Goal: Information Seeking & Learning: Learn about a topic

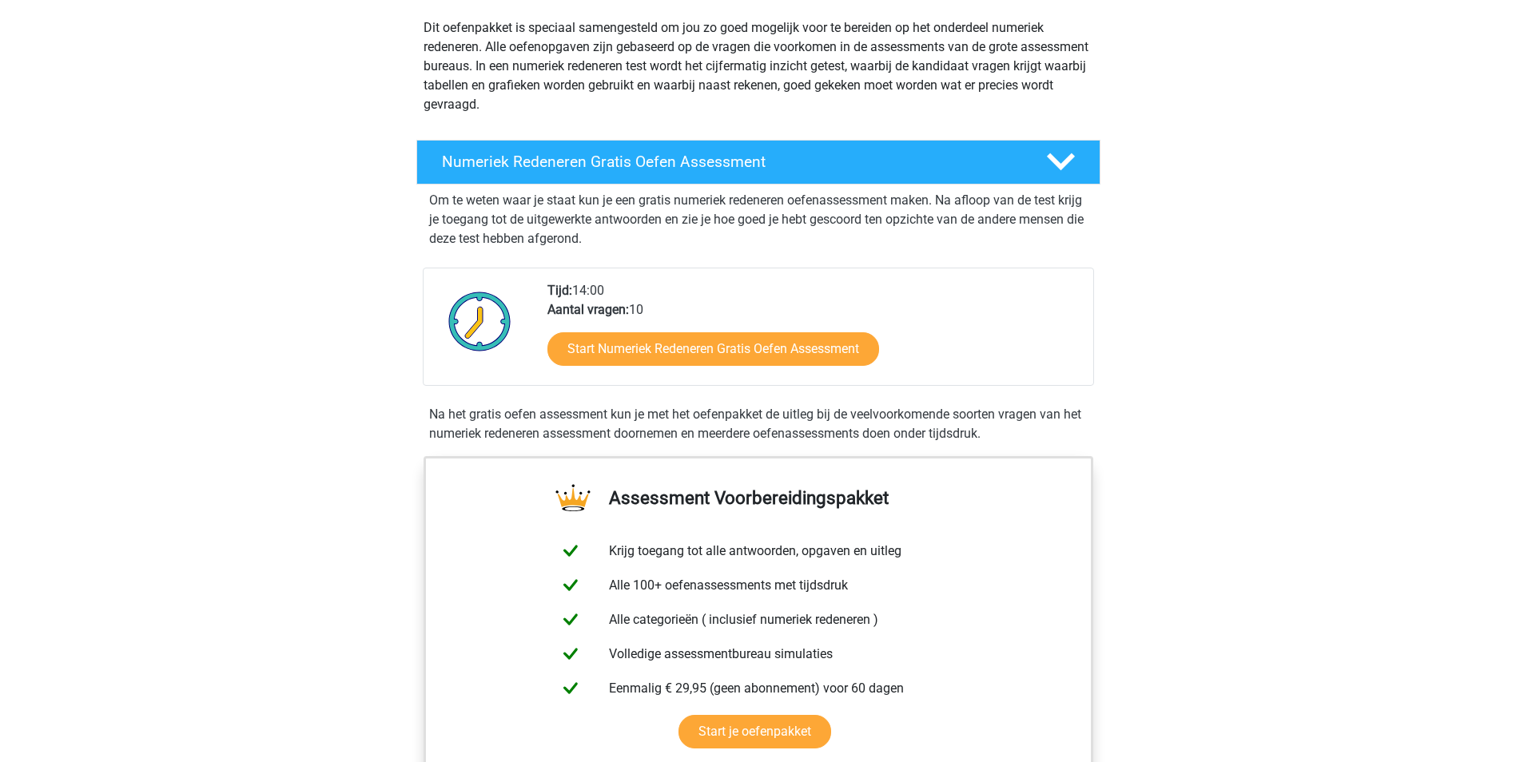
scroll to position [240, 0]
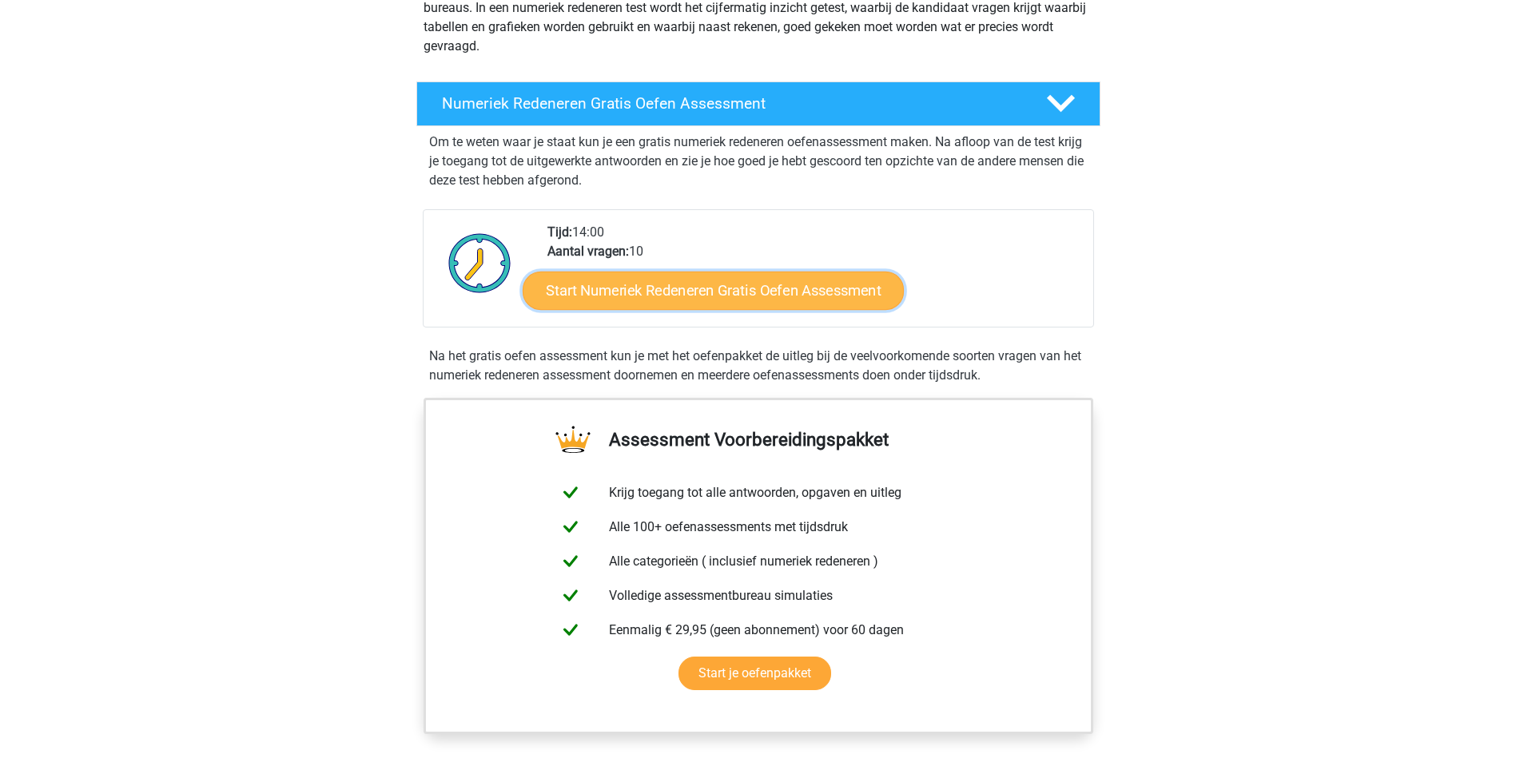
click at [659, 297] on link "Start Numeriek Redeneren Gratis Oefen Assessment" at bounding box center [713, 290] width 381 height 38
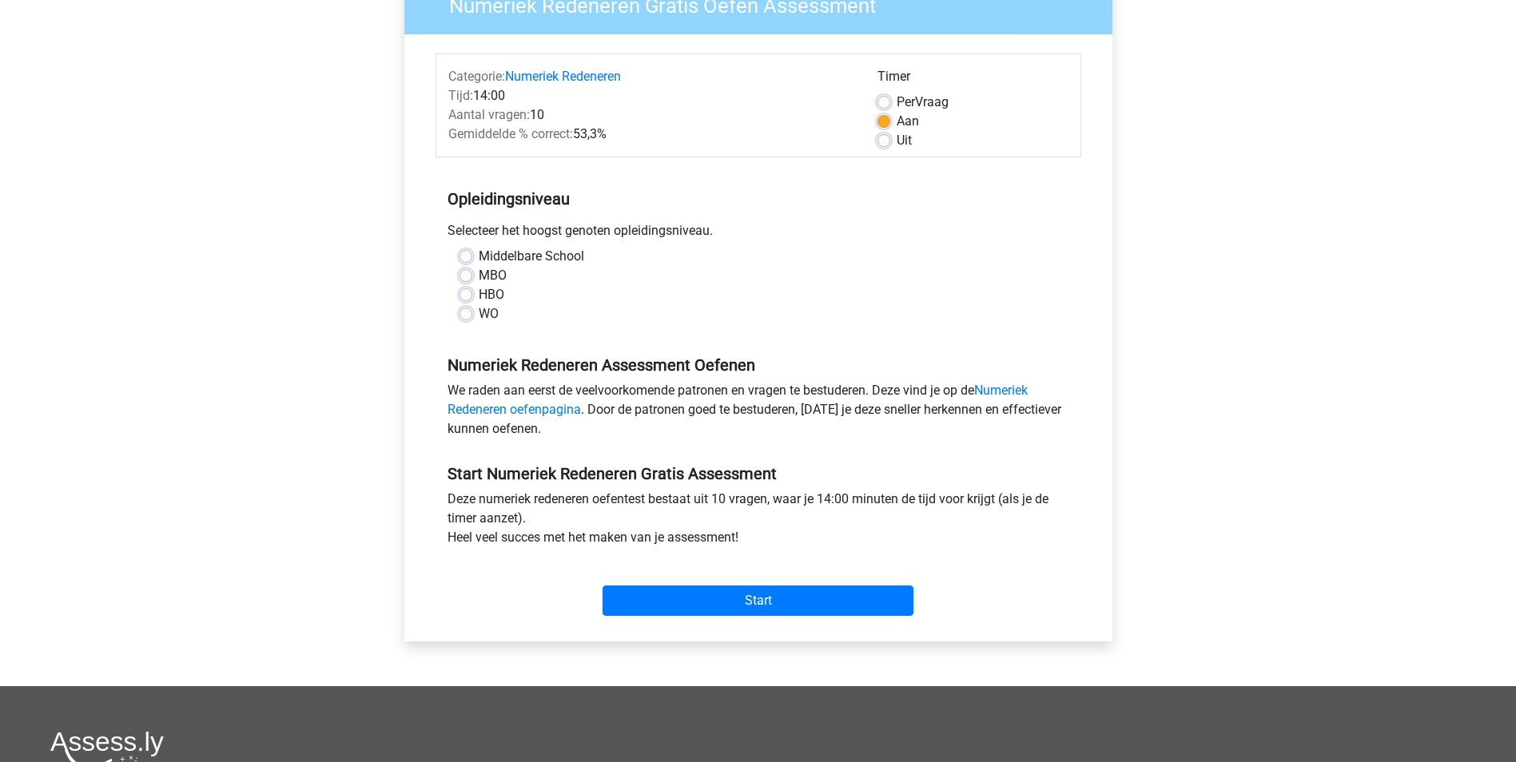
scroll to position [160, 0]
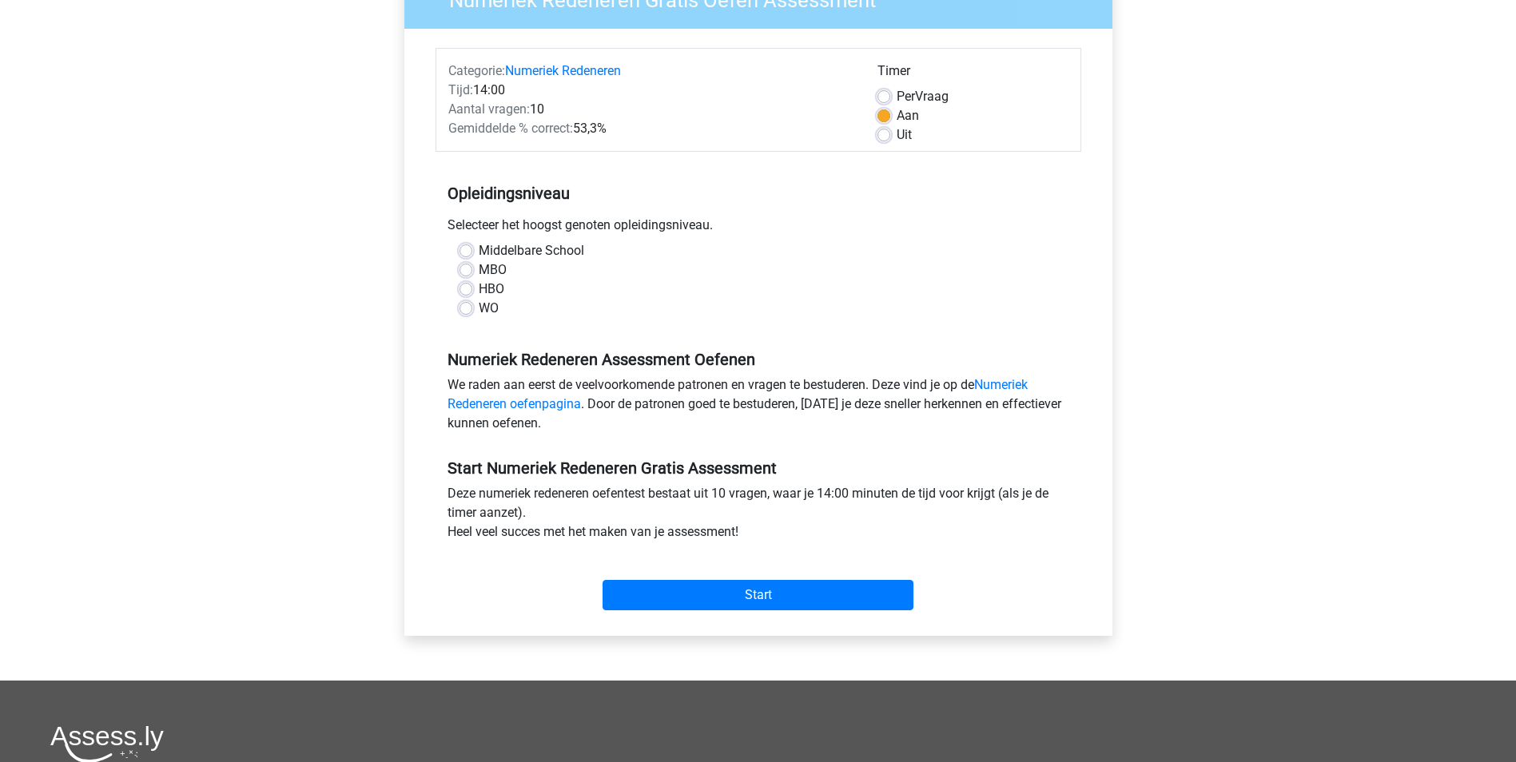
click at [487, 285] on label "HBO" at bounding box center [492, 289] width 26 height 19
click at [472, 285] on input "HBO" at bounding box center [466, 288] width 13 height 16
radio input "true"
click at [774, 595] on input "Start" at bounding box center [758, 595] width 311 height 30
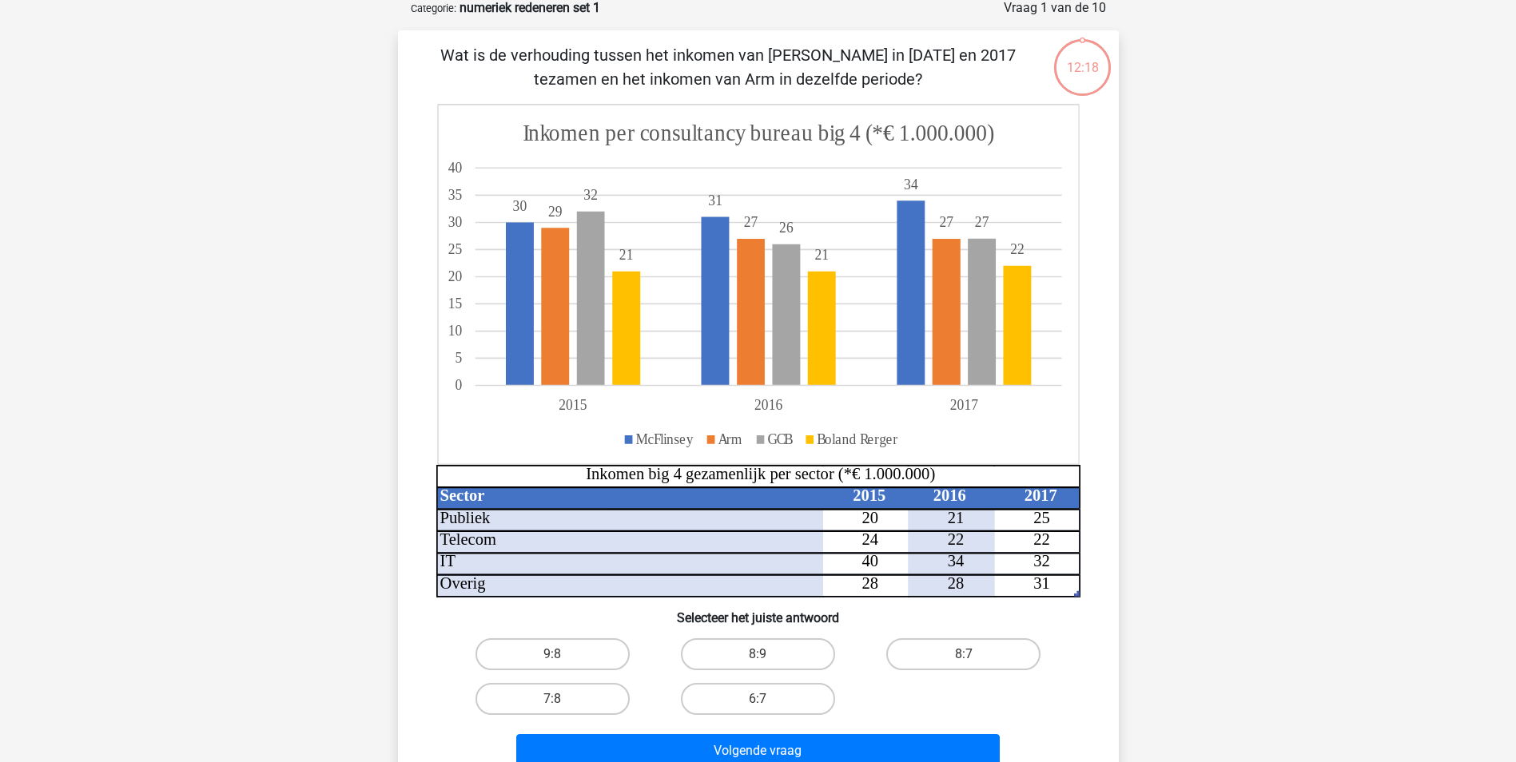
scroll to position [80, 0]
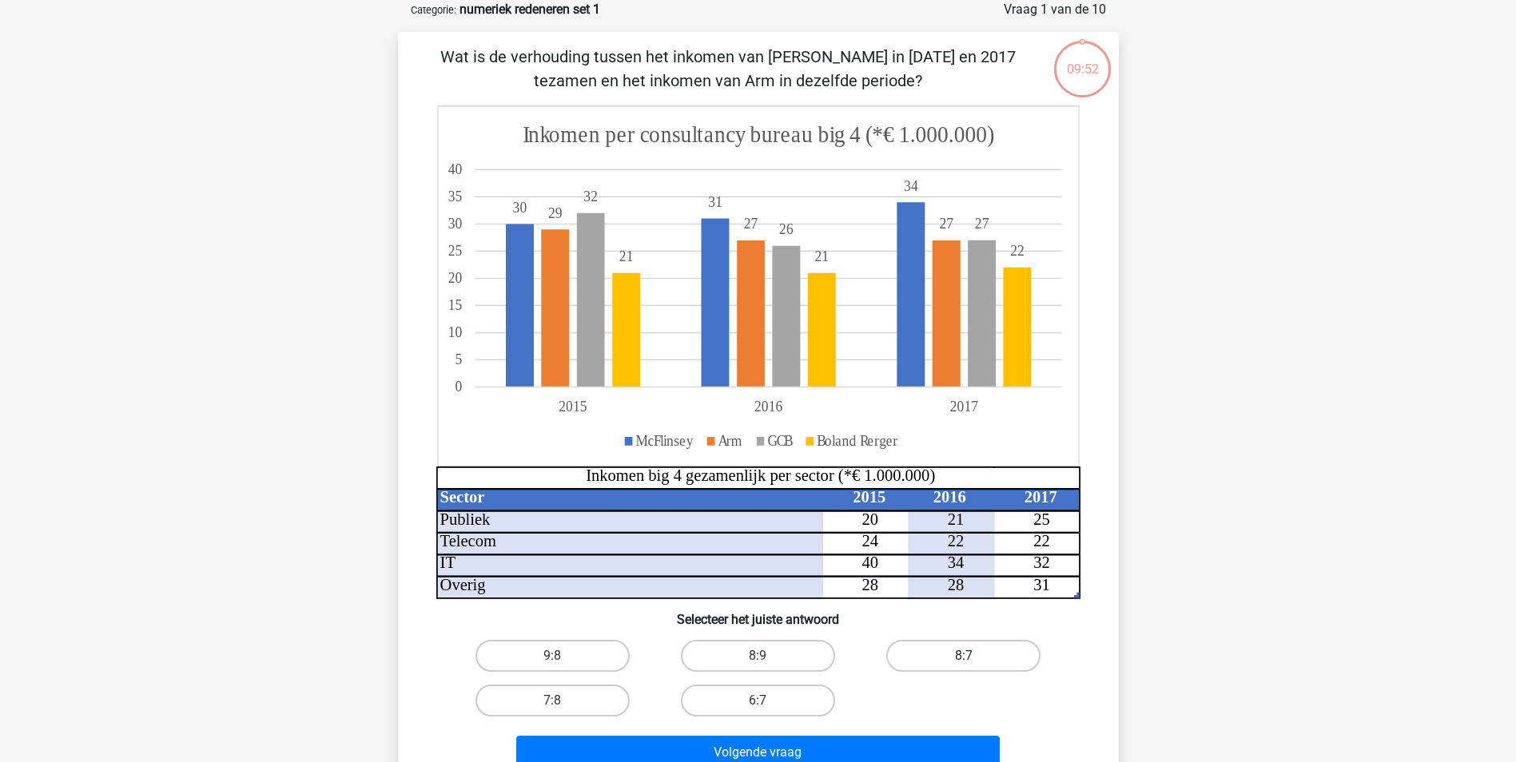
click at [959, 663] on label "8:7" at bounding box center [963, 656] width 154 height 32
click at [964, 663] on input "8:7" at bounding box center [969, 661] width 10 height 10
radio input "true"
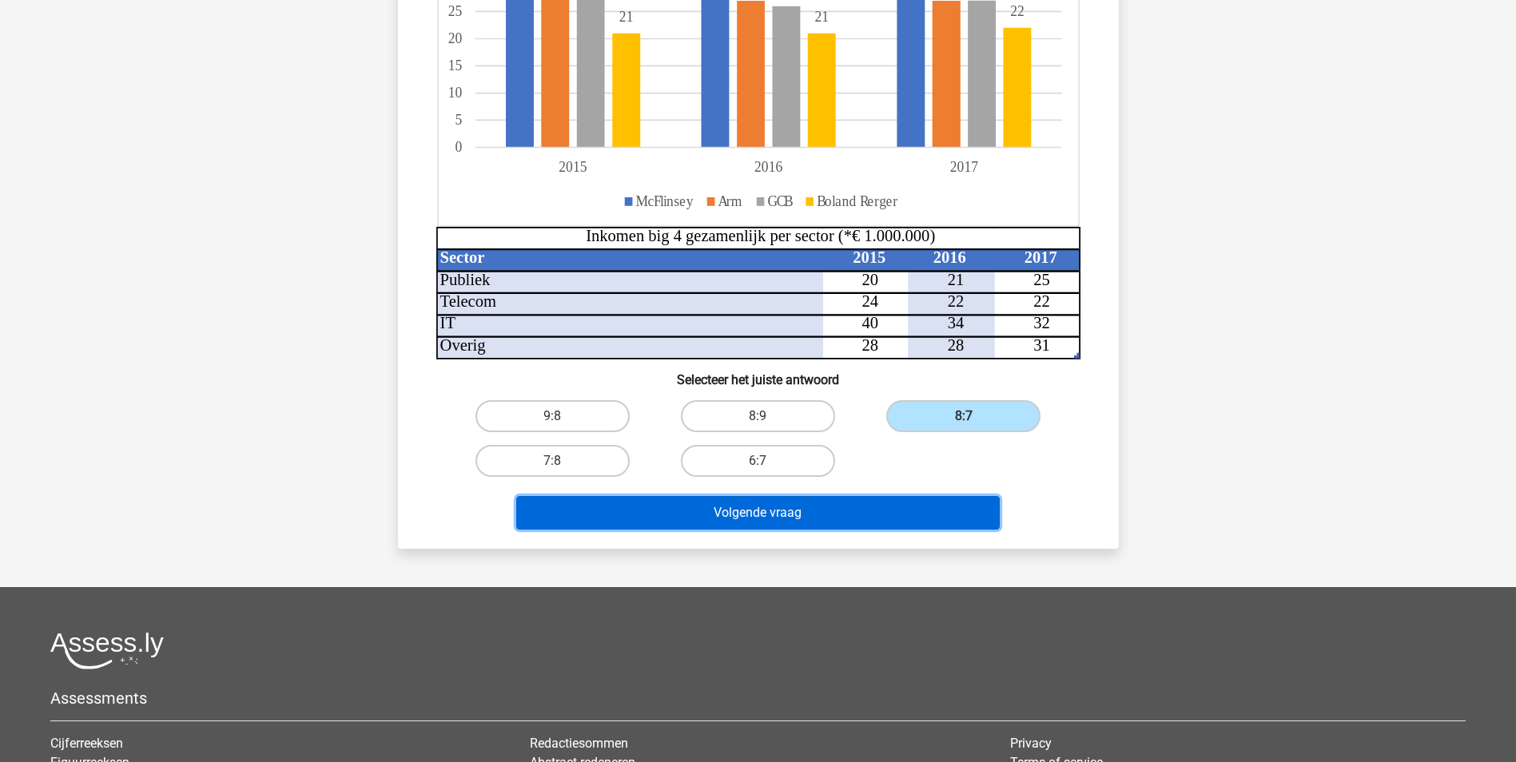
click at [865, 503] on button "Volgende vraag" at bounding box center [757, 513] width 483 height 34
